Goal: Task Accomplishment & Management: Complete application form

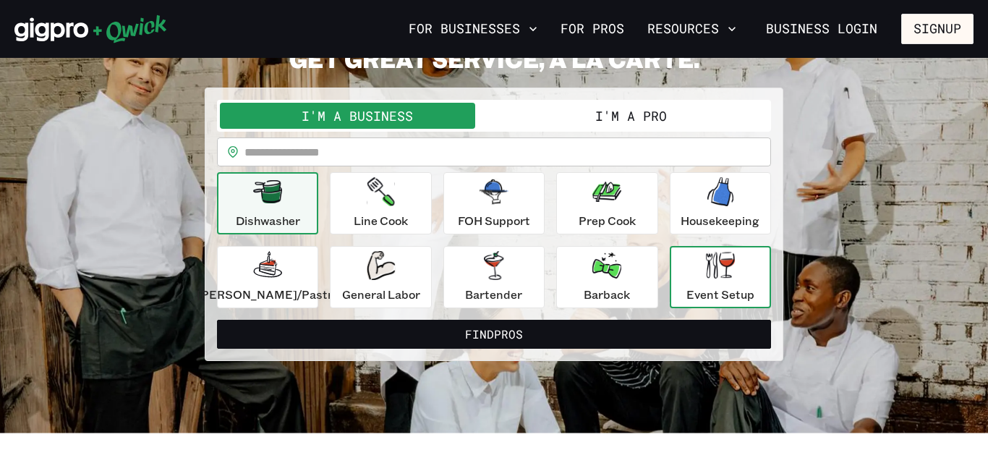
scroll to position [87, 0]
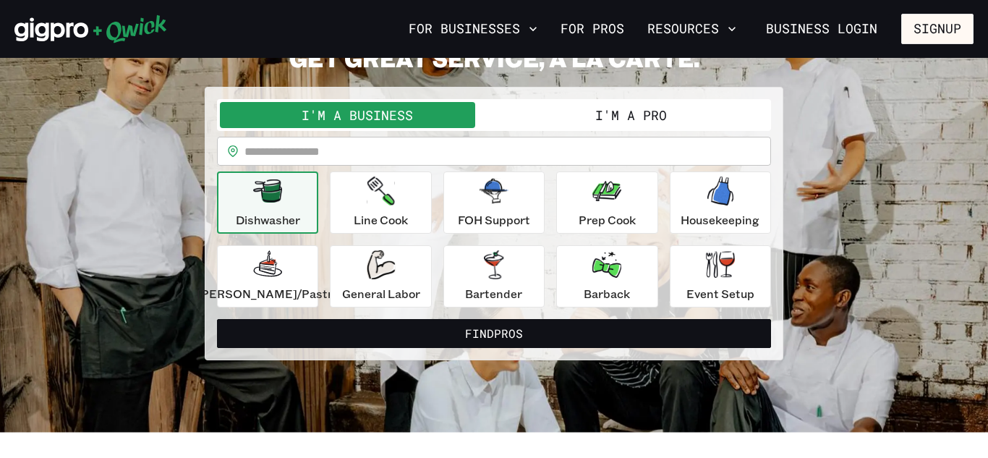
click at [612, 121] on button "I'm a Pro" at bounding box center [631, 115] width 274 height 26
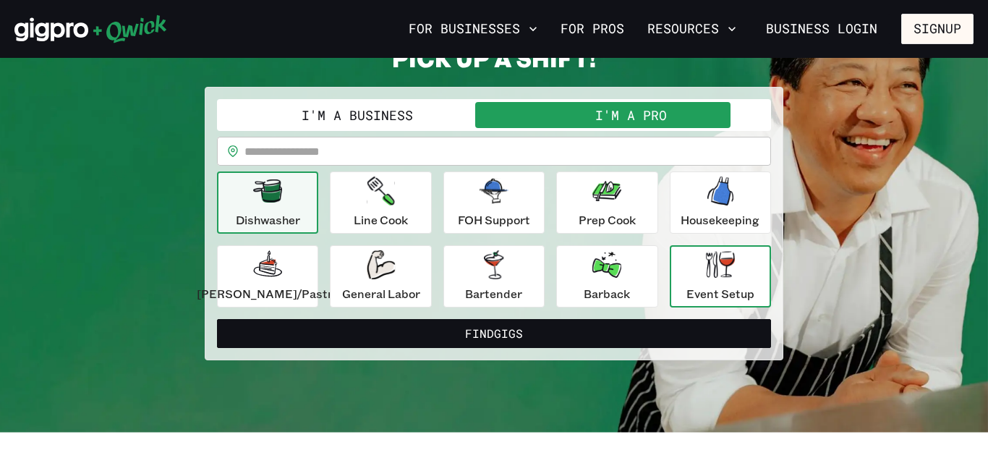
click at [686, 290] on p "Event Setup" at bounding box center [720, 293] width 68 height 17
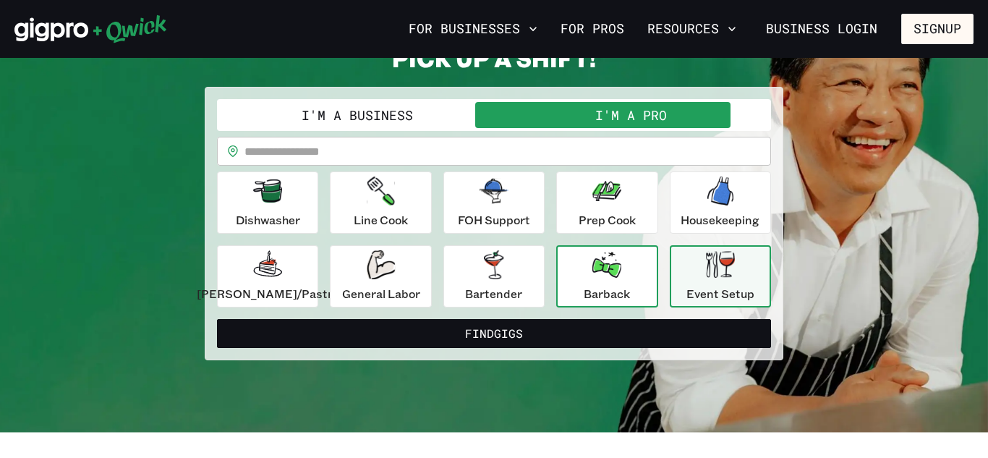
click at [583, 286] on p "Barback" at bounding box center [606, 293] width 46 height 17
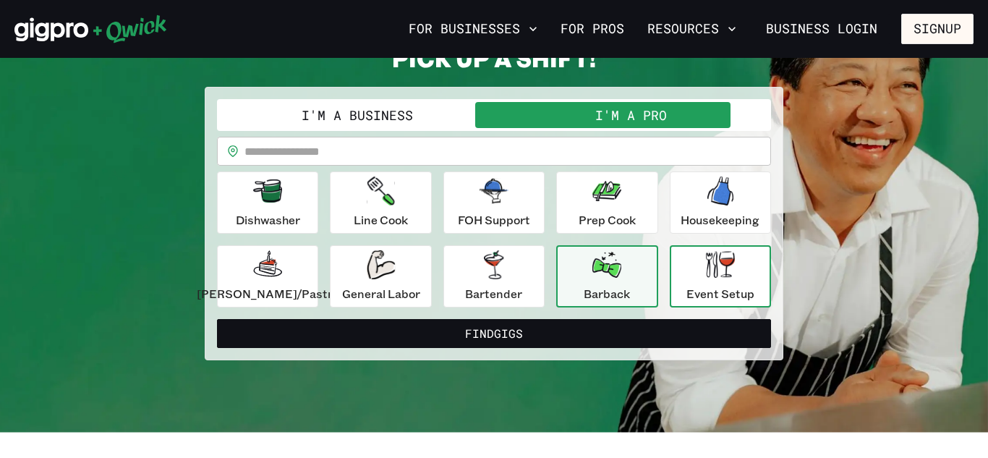
click at [706, 268] on icon "button" at bounding box center [720, 264] width 29 height 27
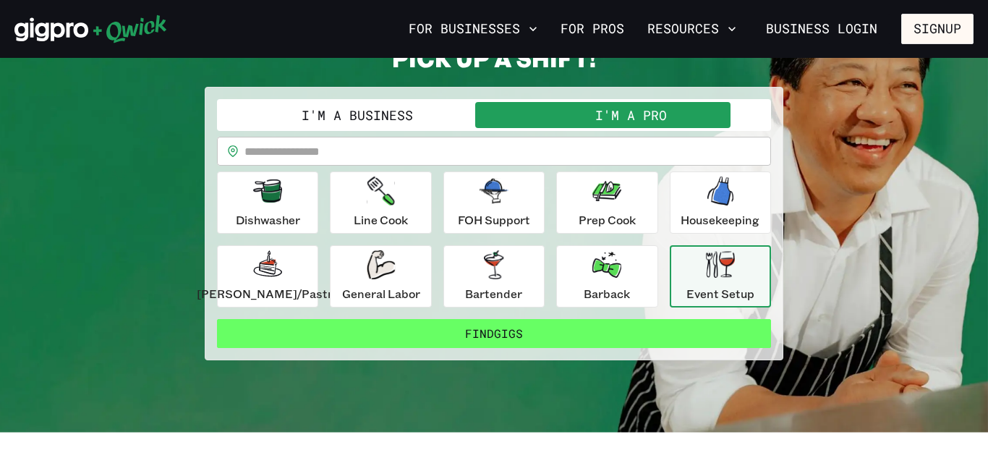
click at [542, 338] on button "Find Gigs" at bounding box center [494, 333] width 554 height 29
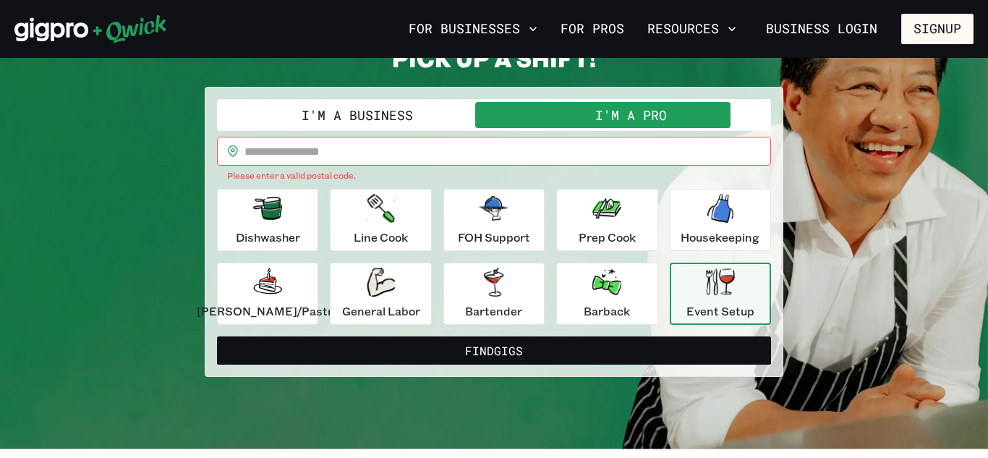
click at [483, 155] on input "text" at bounding box center [507, 151] width 526 height 29
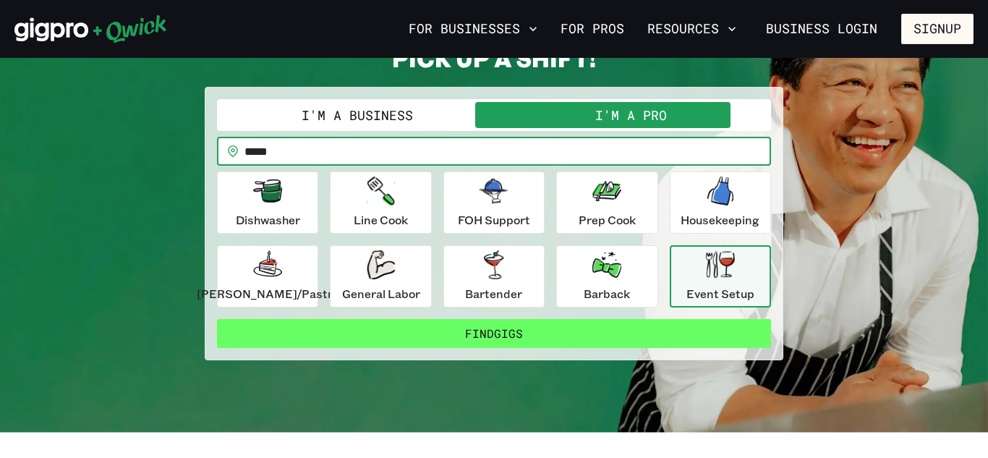
type input "*****"
click at [488, 345] on button "Find Gigs" at bounding box center [494, 333] width 554 height 29
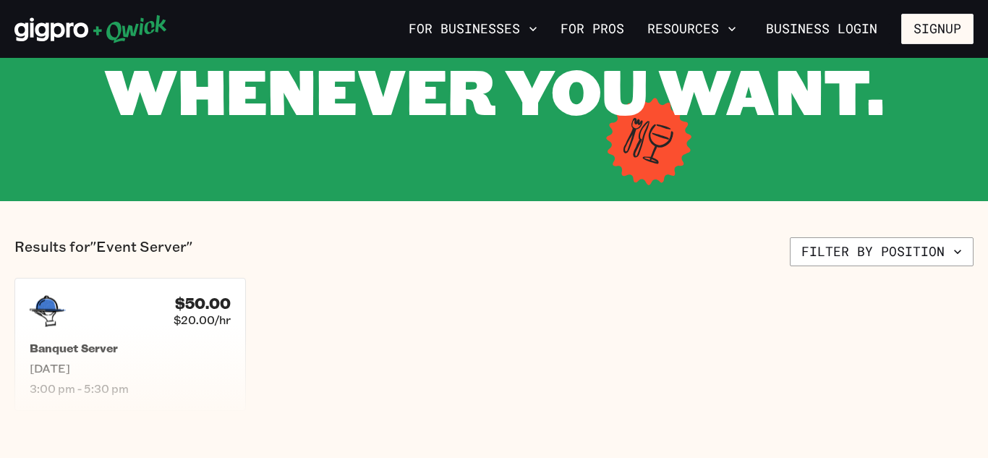
scroll to position [174, 0]
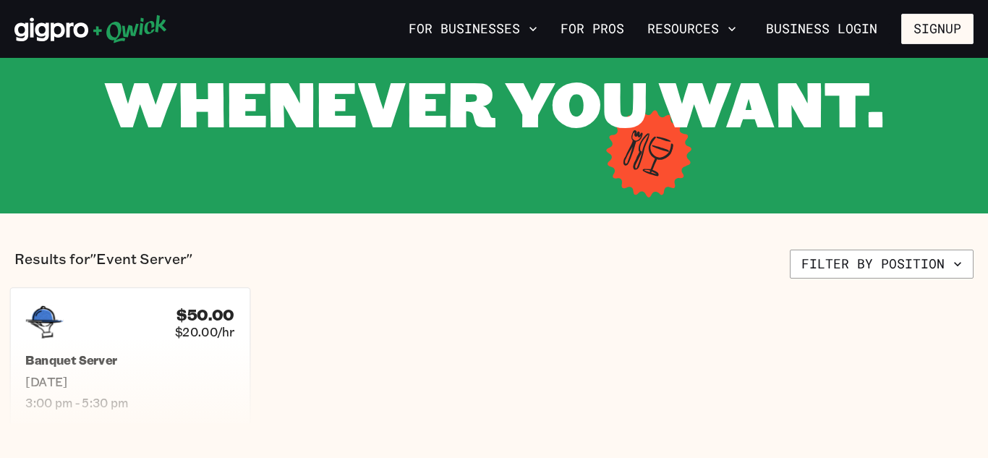
click at [109, 358] on h5 "Banquet Server" at bounding box center [129, 360] width 209 height 15
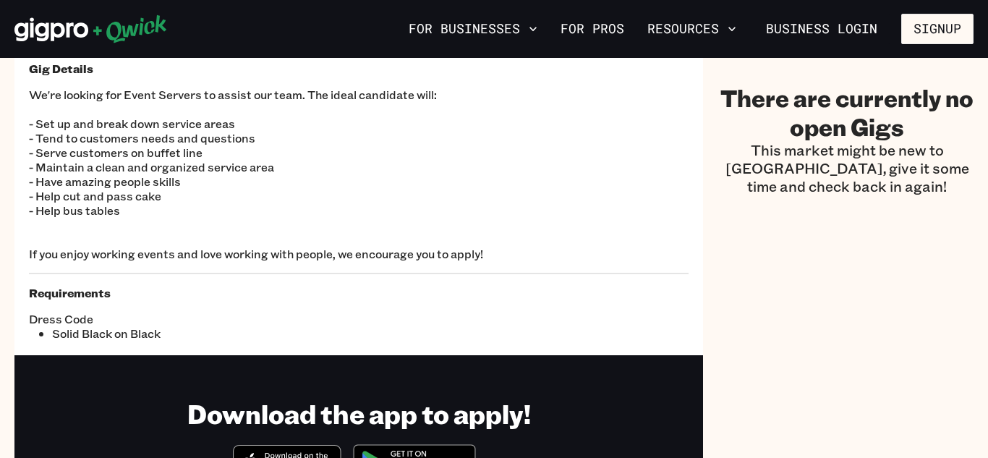
scroll to position [174, 0]
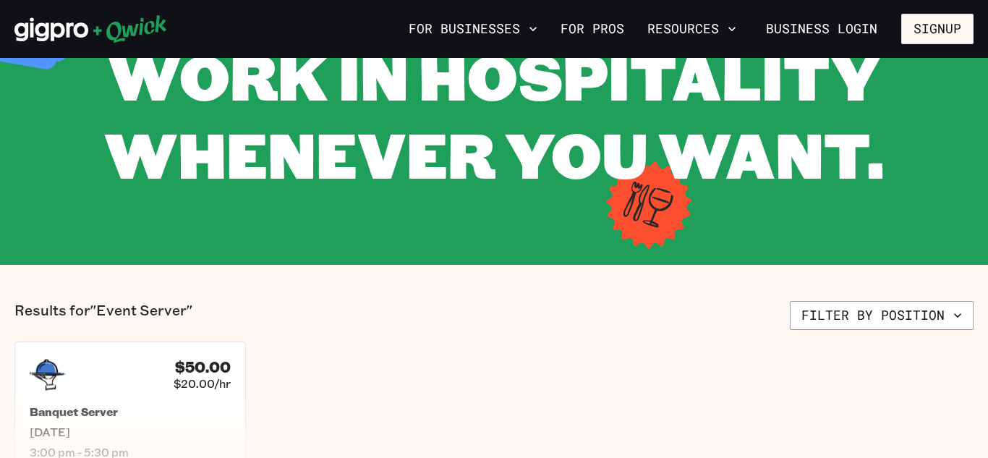
scroll to position [116, 0]
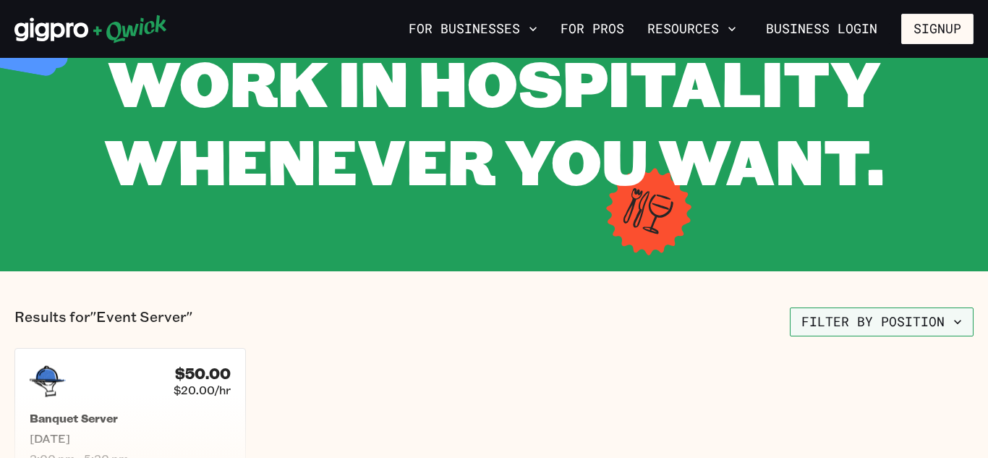
click at [960, 311] on button "Filter by position" at bounding box center [882, 321] width 184 height 29
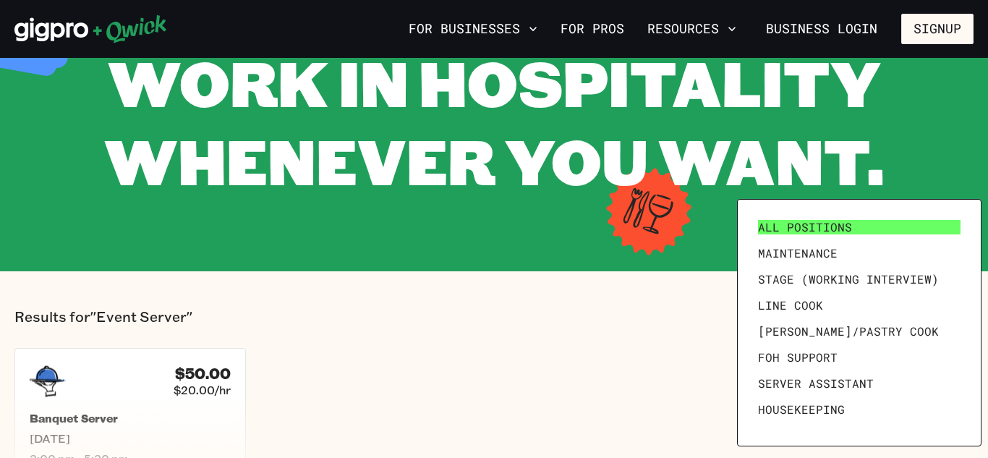
click at [841, 228] on span "All Positions" at bounding box center [805, 227] width 94 height 14
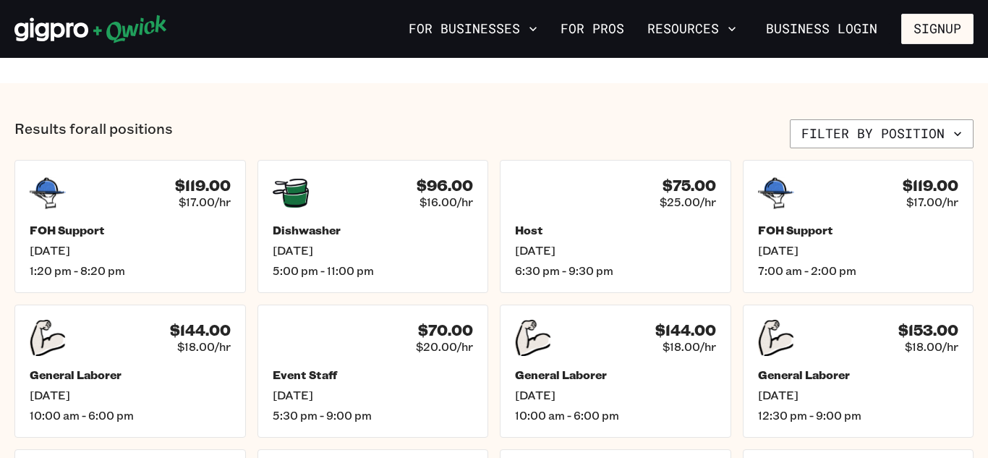
scroll to position [550, 0]
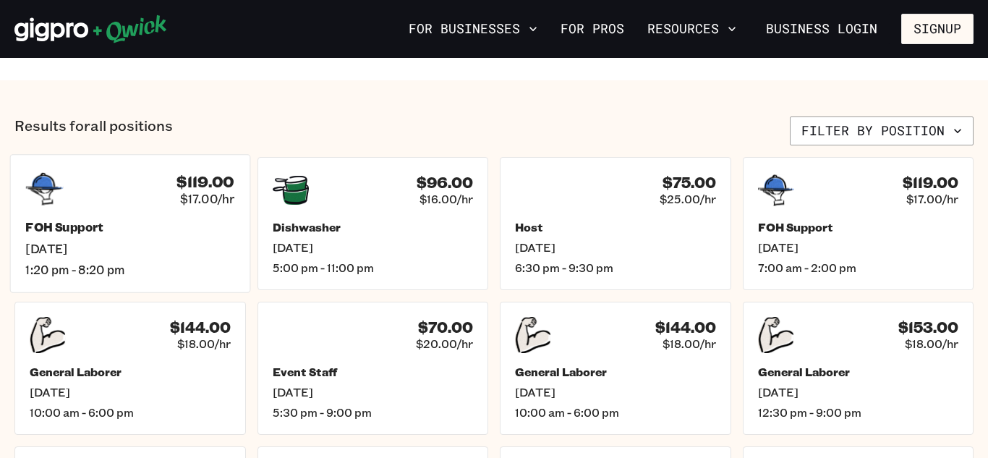
click at [132, 193] on div "$119.00 $17.00/hr" at bounding box center [129, 189] width 209 height 38
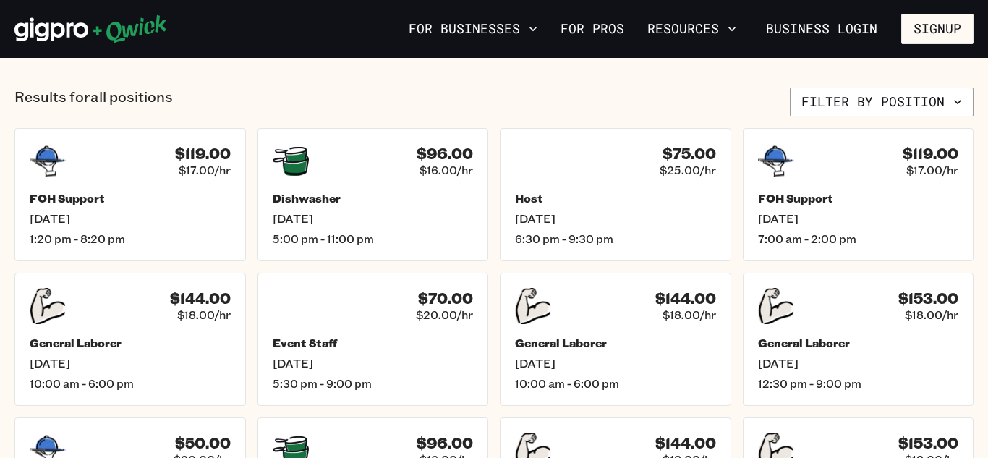
scroll to position [607, 0]
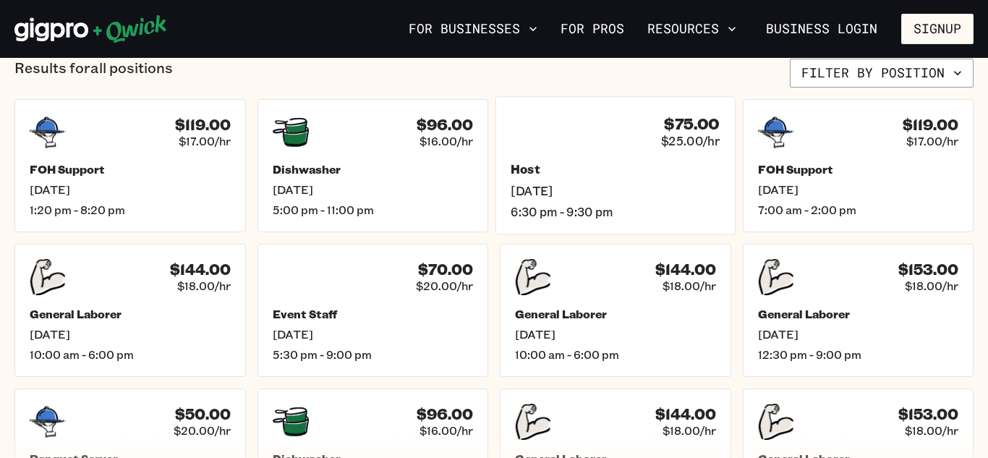
click at [563, 188] on span "[DATE]" at bounding box center [614, 190] width 209 height 15
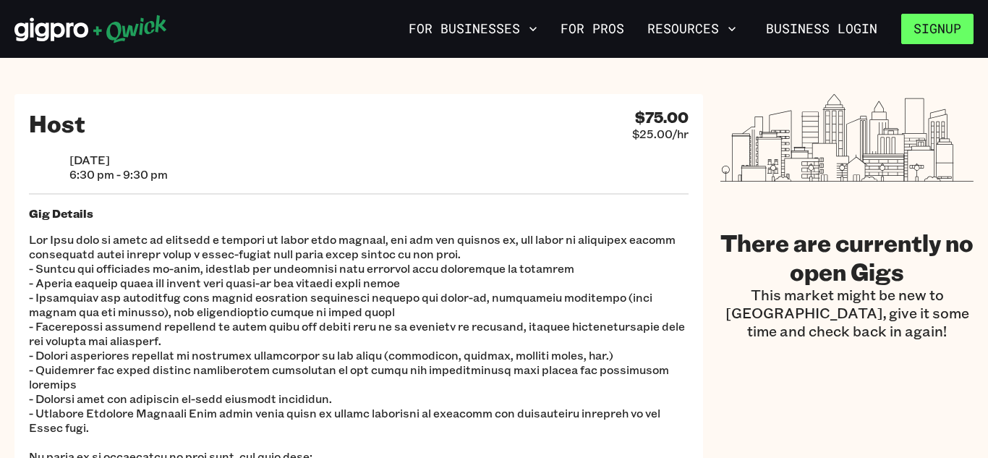
click at [943, 30] on button "Signup" at bounding box center [937, 29] width 72 height 30
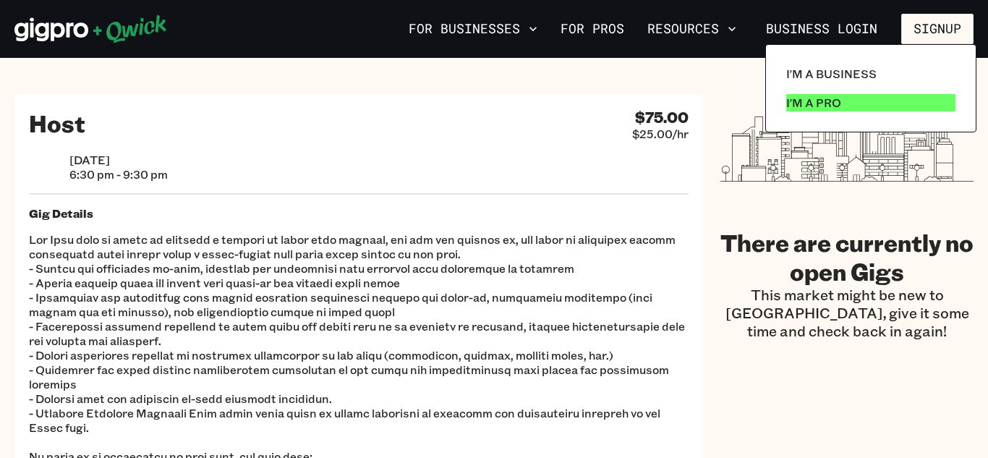
click at [835, 95] on p "I'm a Pro" at bounding box center [813, 102] width 55 height 17
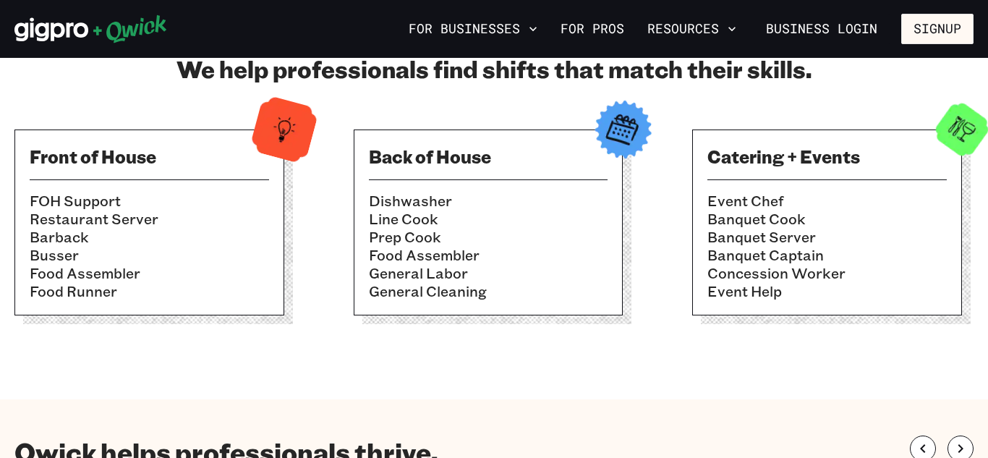
scroll to position [521, 0]
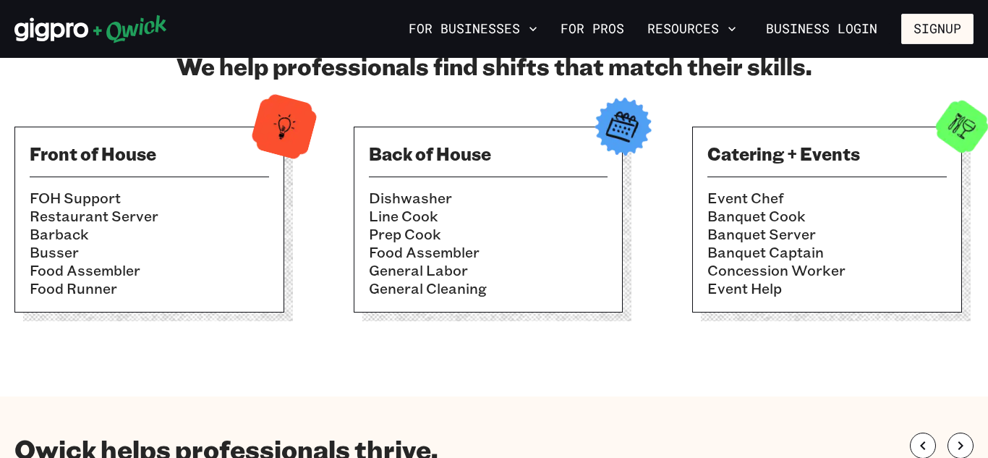
click at [822, 193] on li "Event Chef" at bounding box center [826, 198] width 239 height 18
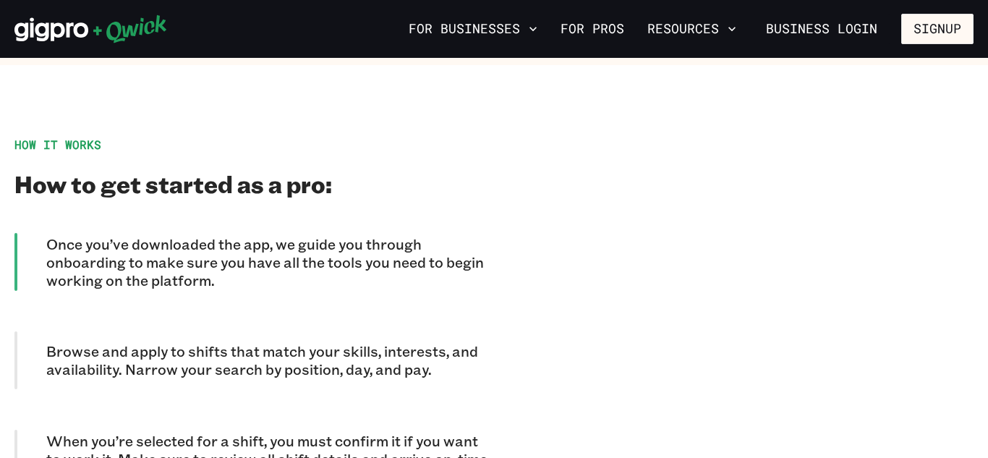
scroll to position [1215, 0]
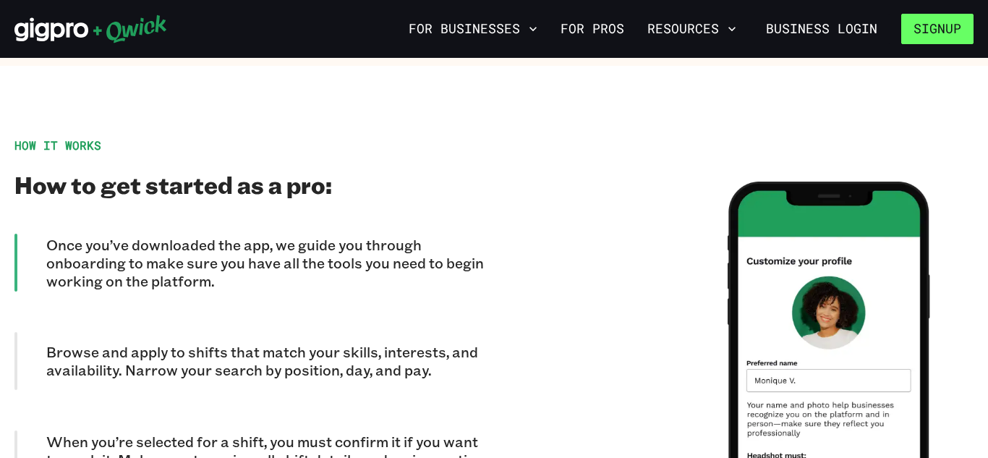
click at [934, 40] on button "Signup" at bounding box center [937, 29] width 72 height 30
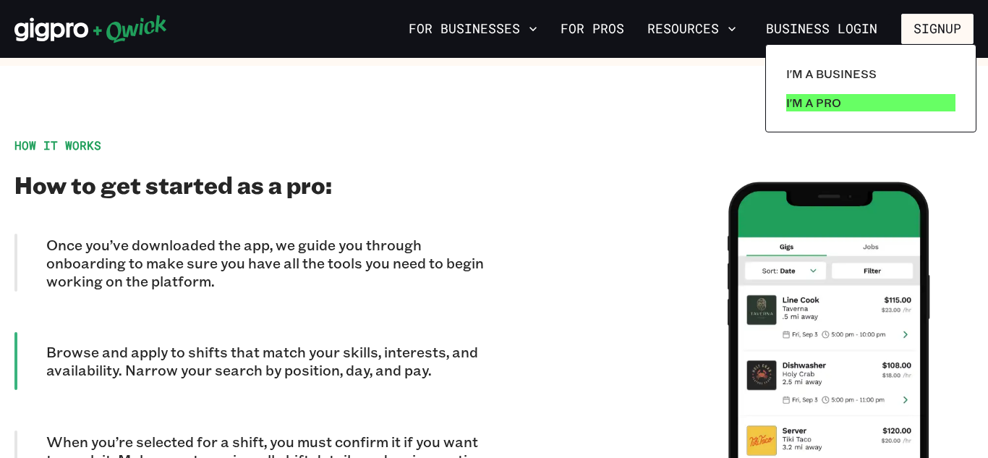
click at [820, 108] on p "I'm a Pro" at bounding box center [813, 102] width 55 height 17
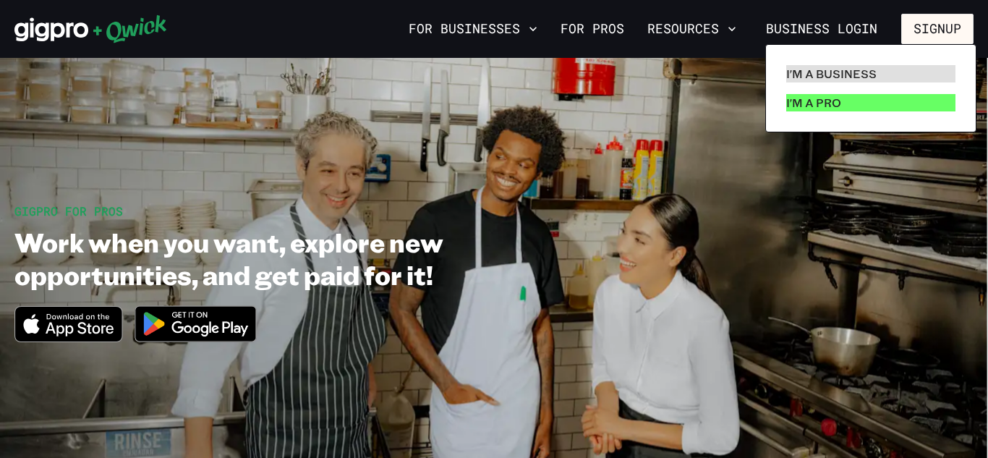
click at [792, 99] on p "I'm a Pro" at bounding box center [813, 102] width 55 height 17
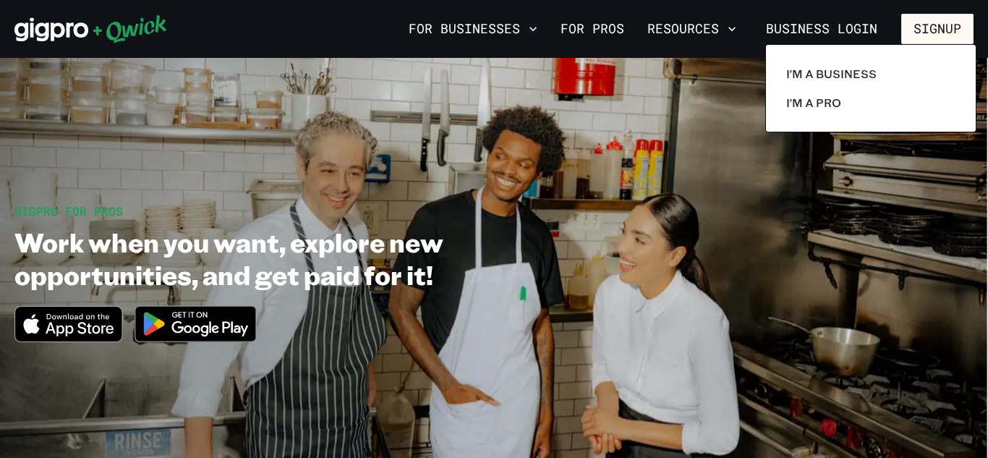
click at [670, 138] on div at bounding box center [494, 229] width 988 height 458
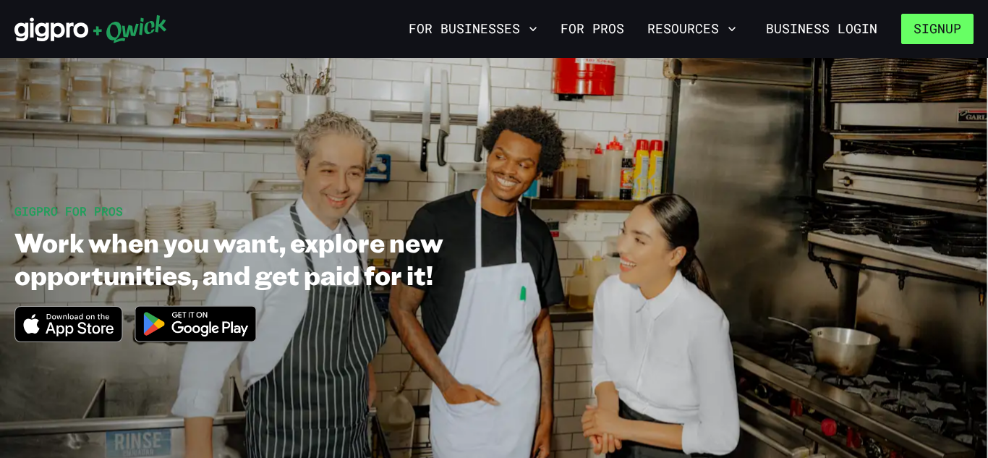
click at [954, 31] on button "Signup" at bounding box center [937, 29] width 72 height 30
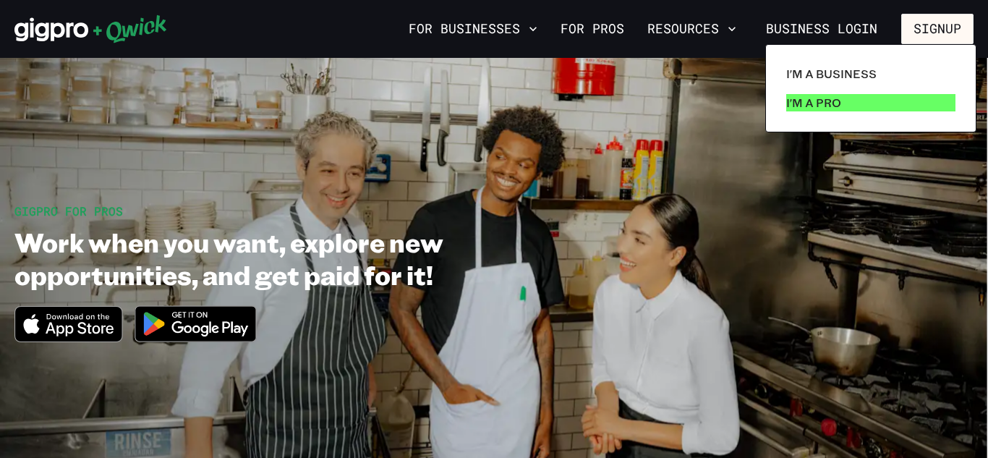
click at [836, 95] on p "I'm a Pro" at bounding box center [813, 102] width 55 height 17
click at [458, 237] on div at bounding box center [494, 229] width 988 height 458
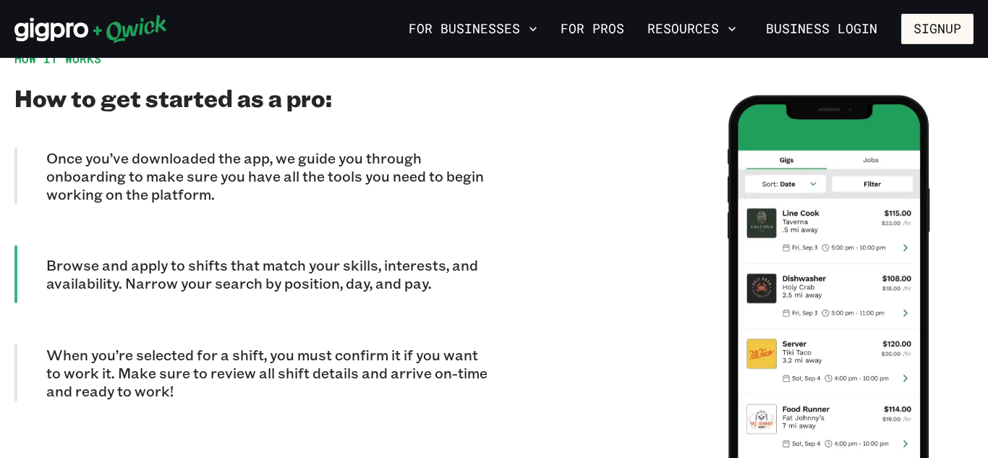
scroll to position [1330, 0]
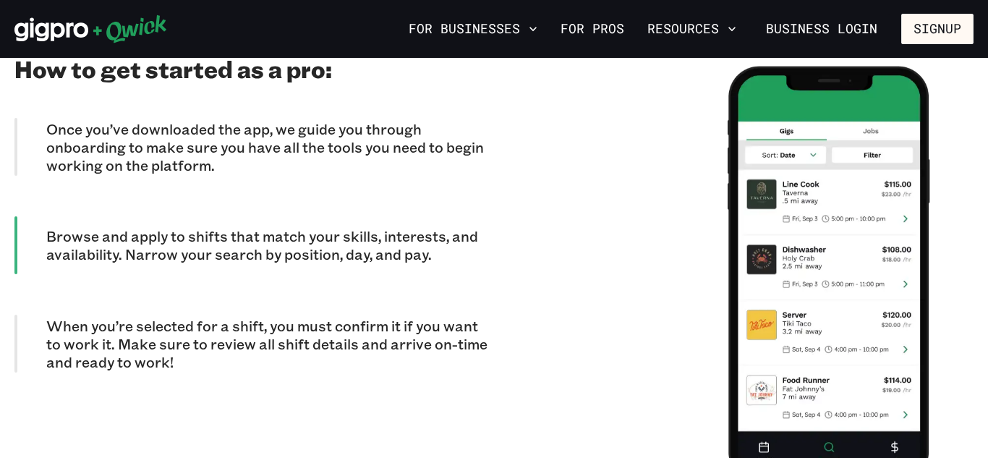
click at [222, 317] on p "When you’re selected for a shift, you must confirm it if you want to work it. M…" at bounding box center [270, 344] width 448 height 54
